Goal: Navigation & Orientation: Find specific page/section

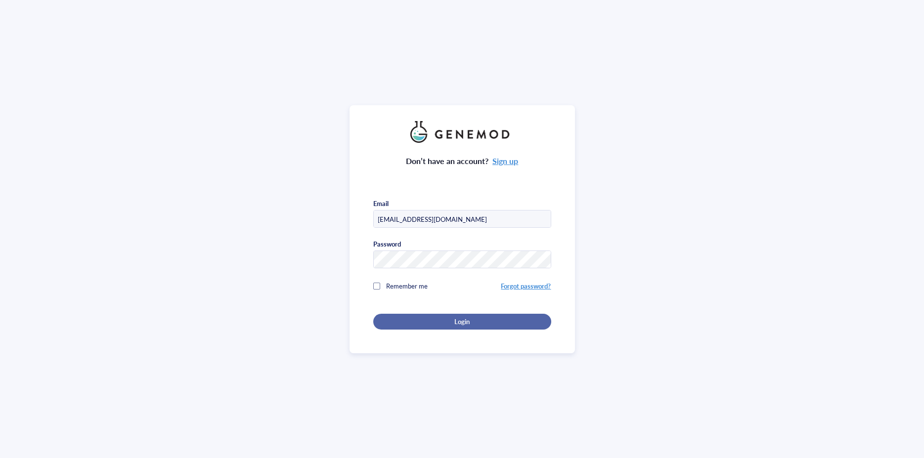
click at [465, 321] on span "Login" at bounding box center [461, 321] width 15 height 9
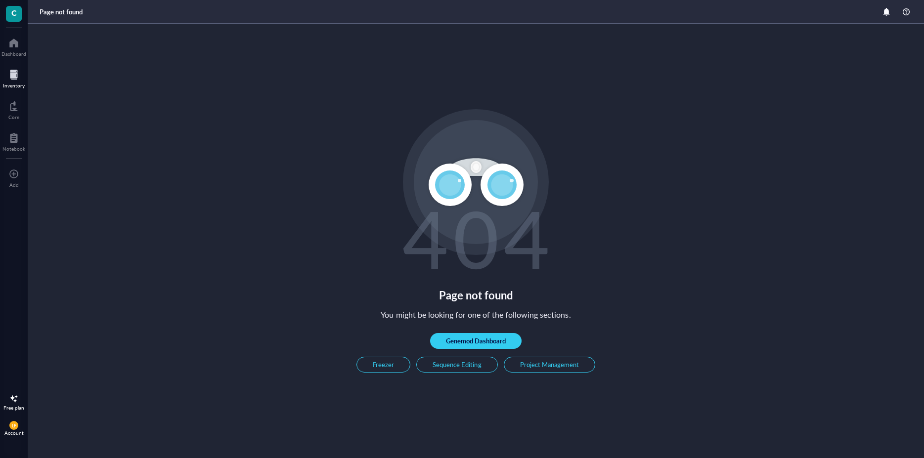
click at [18, 80] on div at bounding box center [14, 75] width 22 height 16
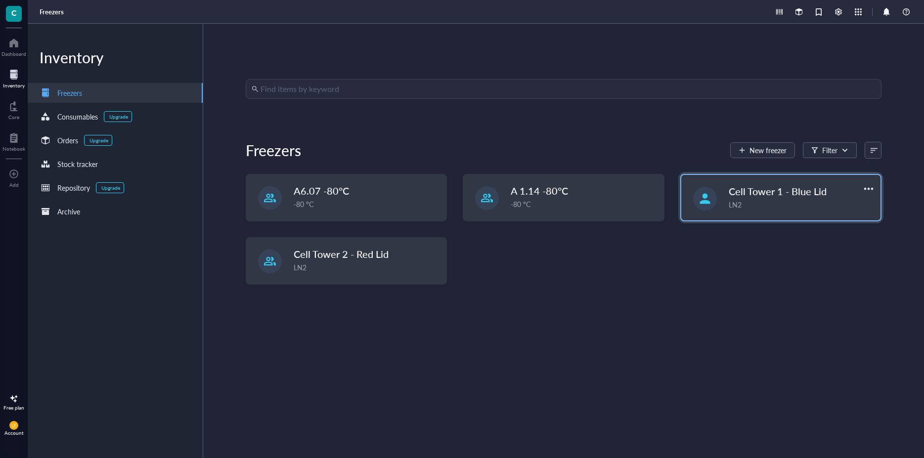
click at [780, 196] on span "Cell Tower 1 - Blue Lid" at bounding box center [777, 191] width 98 height 14
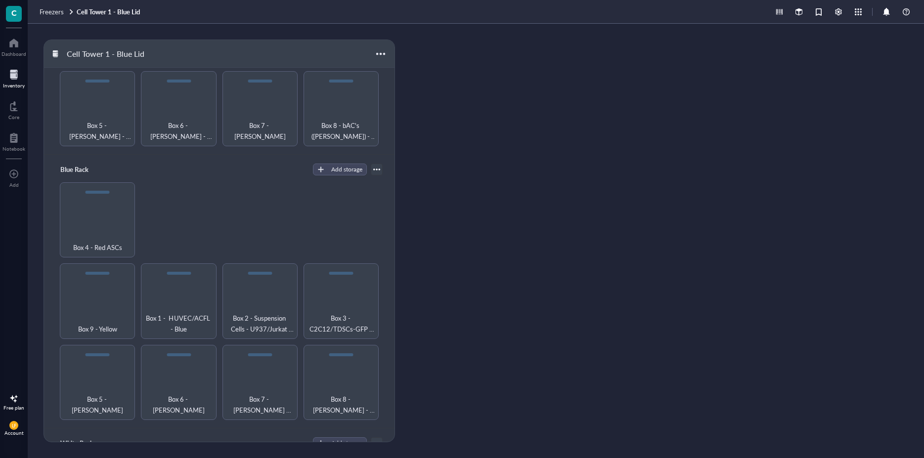
scroll to position [249, 0]
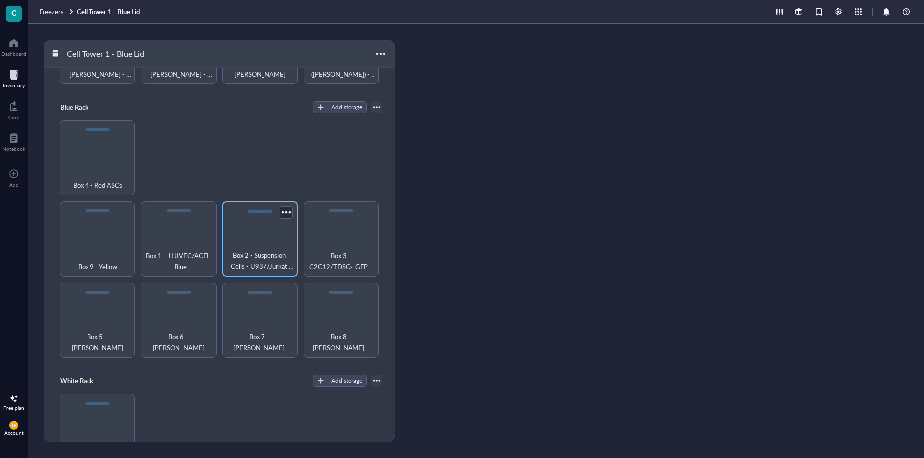
click at [262, 250] on span "Box 2 - Suspension Cells - U937/Jurkat T/NTERA-2/MM6 Yellow" at bounding box center [259, 261] width 65 height 22
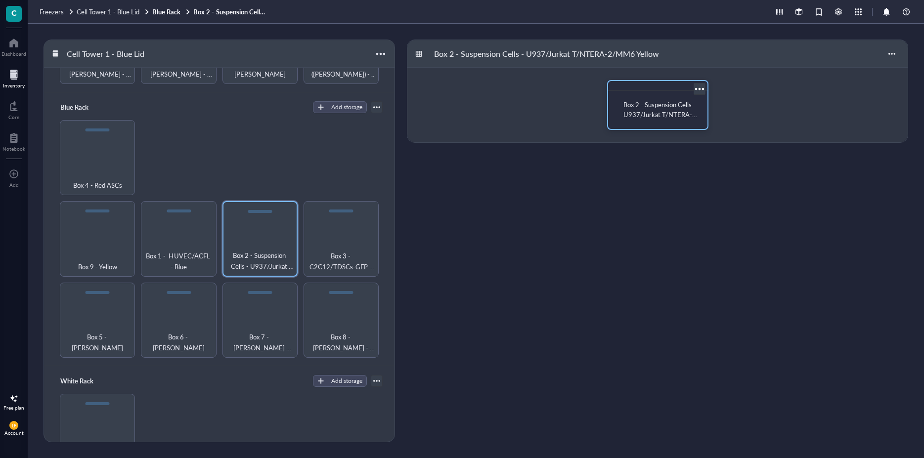
click at [657, 108] on span "Box 2 - Suspension Cells U937/Jurkat T/NTERA-2/MM6- Yellow" at bounding box center [660, 114] width 74 height 29
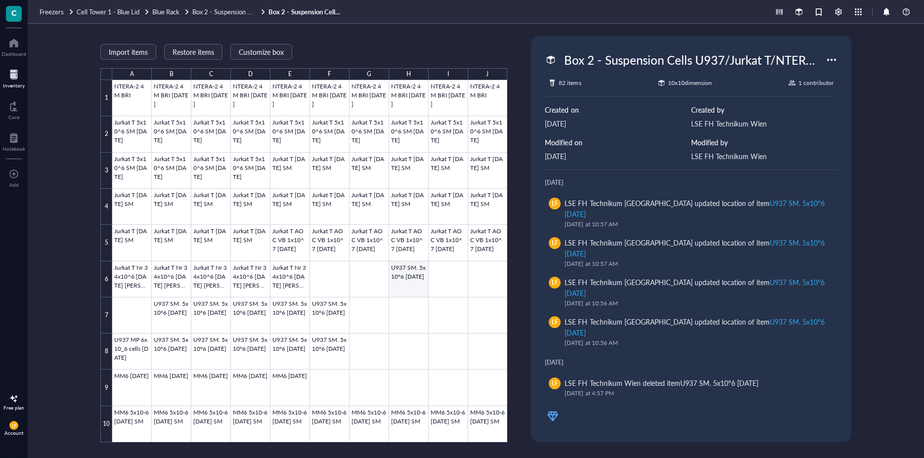
click at [410, 282] on div at bounding box center [309, 261] width 395 height 362
